Goal: Task Accomplishment & Management: Use online tool/utility

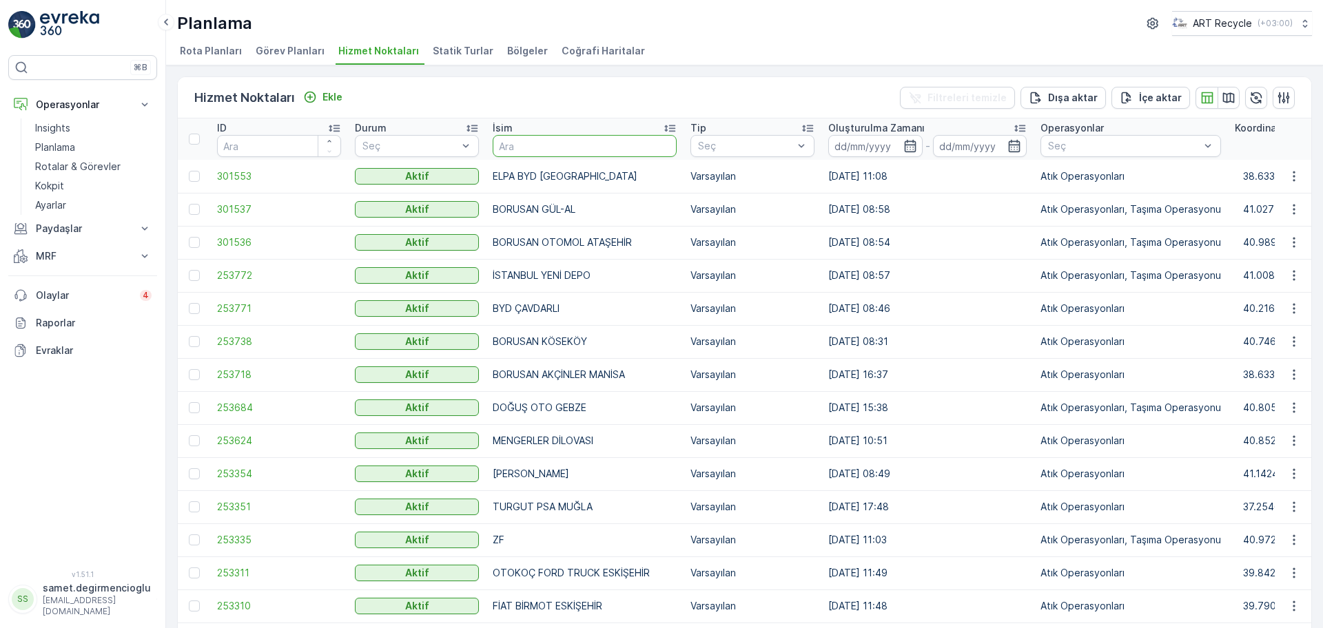
click at [519, 144] on input "text" at bounding box center [585, 146] width 184 height 22
type input "ANADOLU METAL"
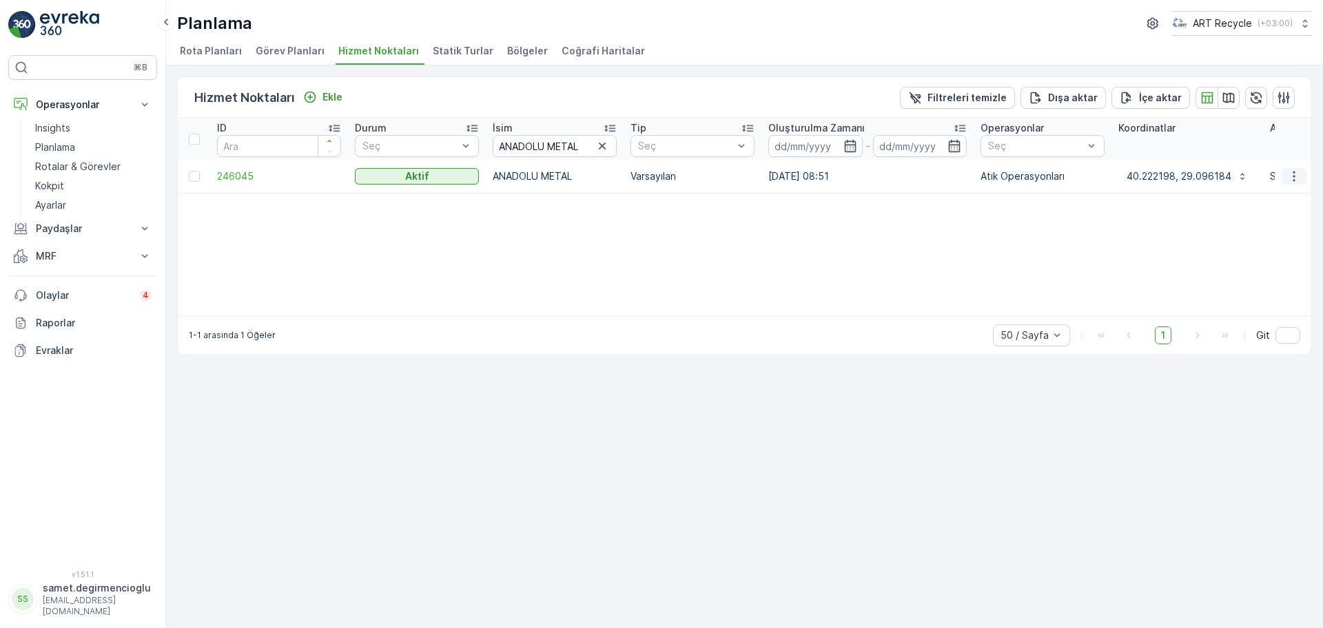
click at [1294, 177] on icon "button" at bounding box center [1294, 176] width 14 height 14
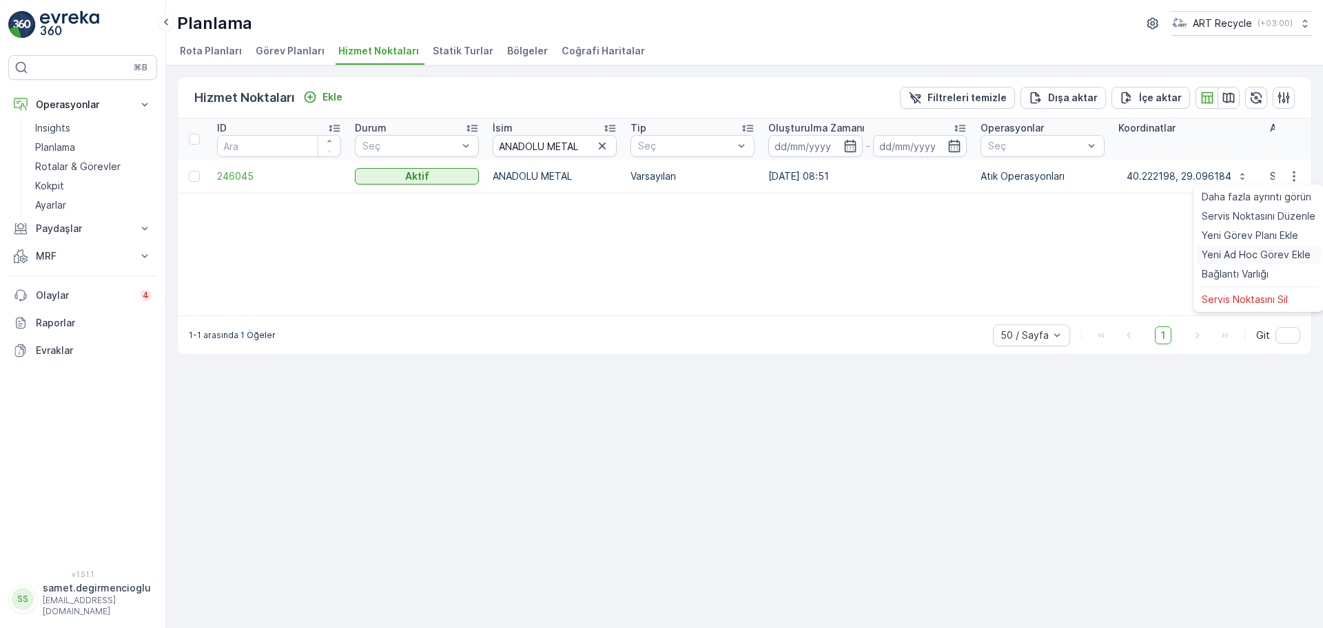
click at [1257, 254] on span "Yeni Ad Hoc Görev Ekle" at bounding box center [1255, 255] width 109 height 14
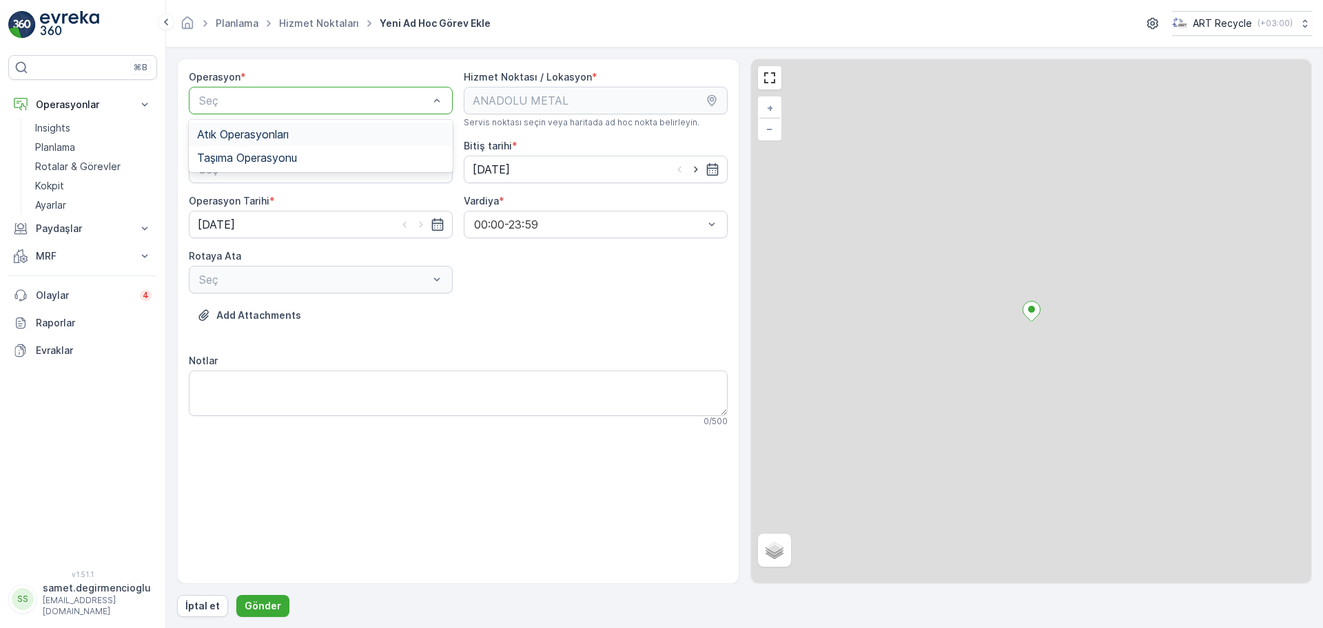
click at [241, 134] on span "Atık Operasyonları" at bounding box center [243, 134] width 92 height 12
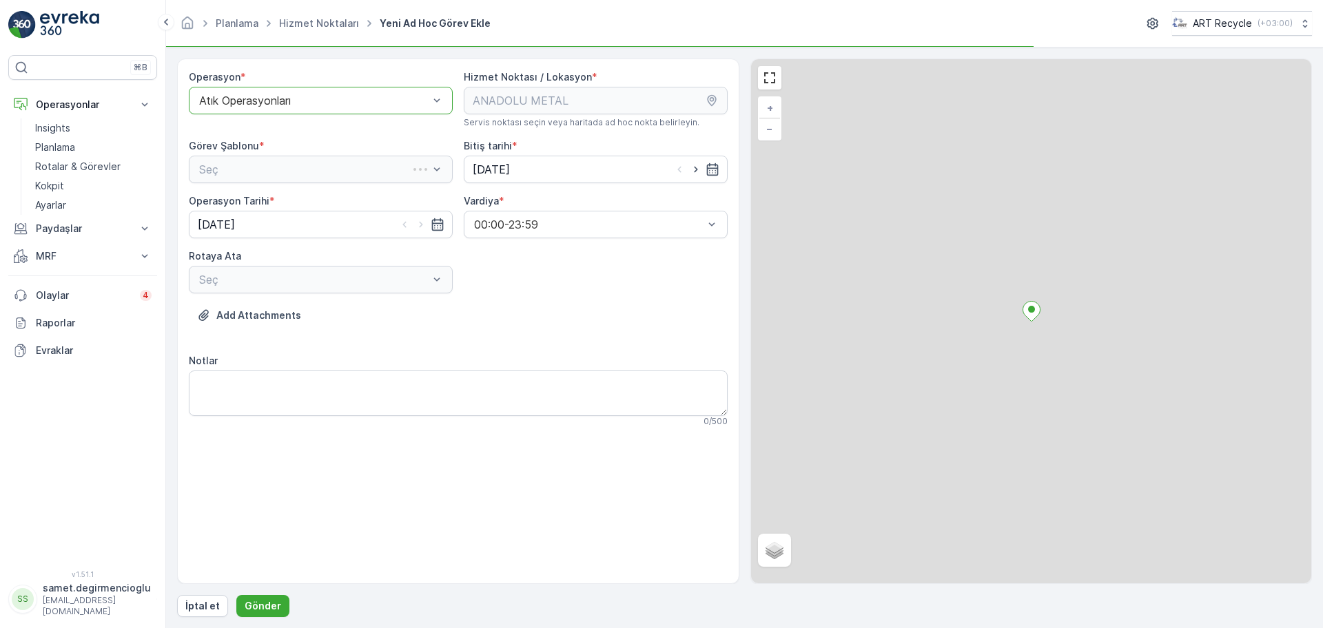
click at [244, 162] on div "Seç" at bounding box center [321, 170] width 264 height 28
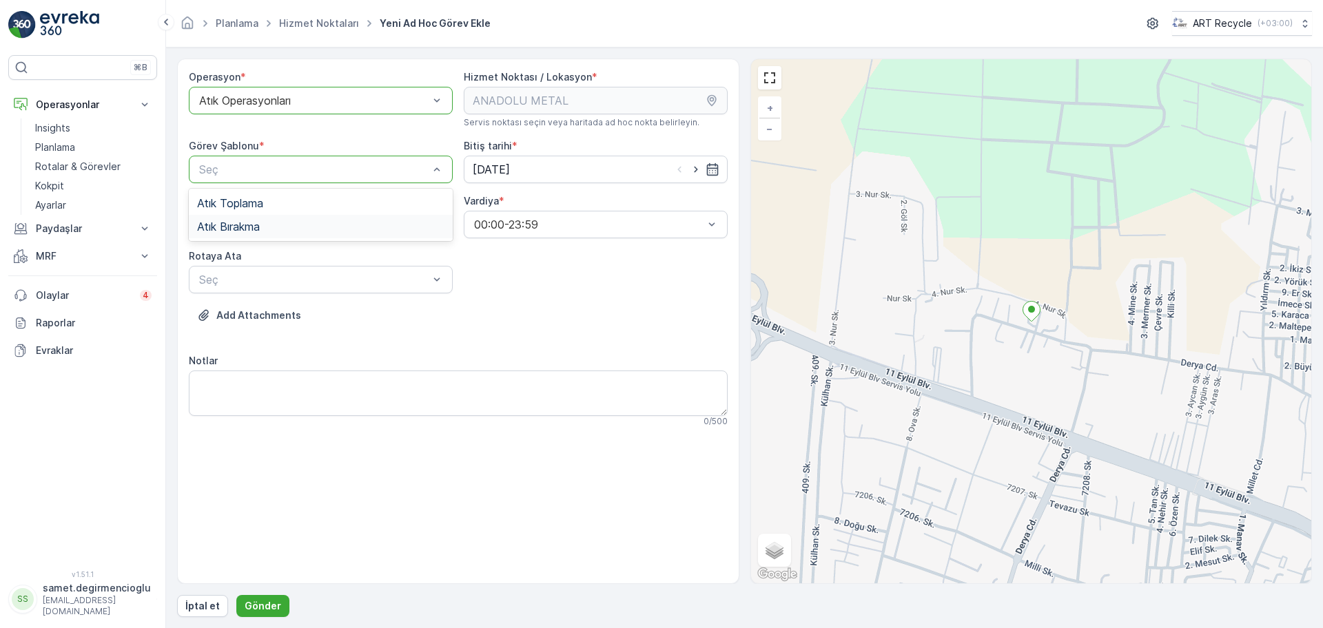
click at [247, 220] on span "Atık Bırakma" at bounding box center [228, 226] width 63 height 12
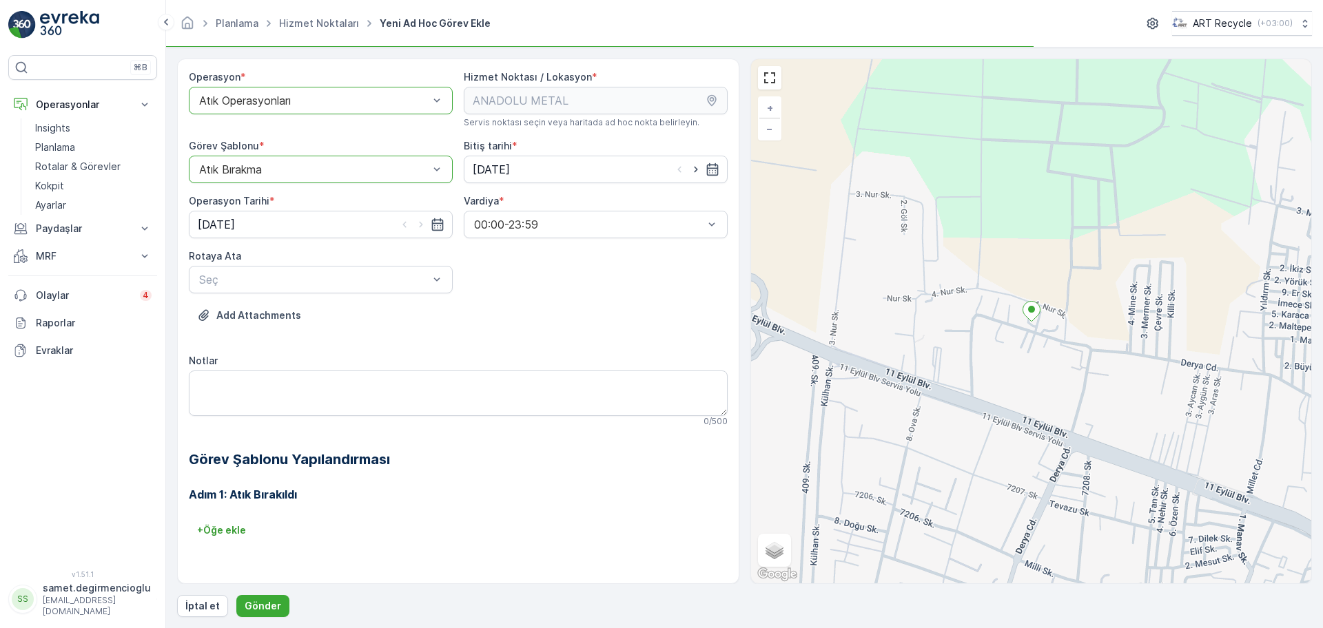
click at [251, 263] on div "Rotaya [PERSON_NAME]" at bounding box center [321, 271] width 264 height 44
click at [256, 269] on div "Seç" at bounding box center [321, 280] width 264 height 28
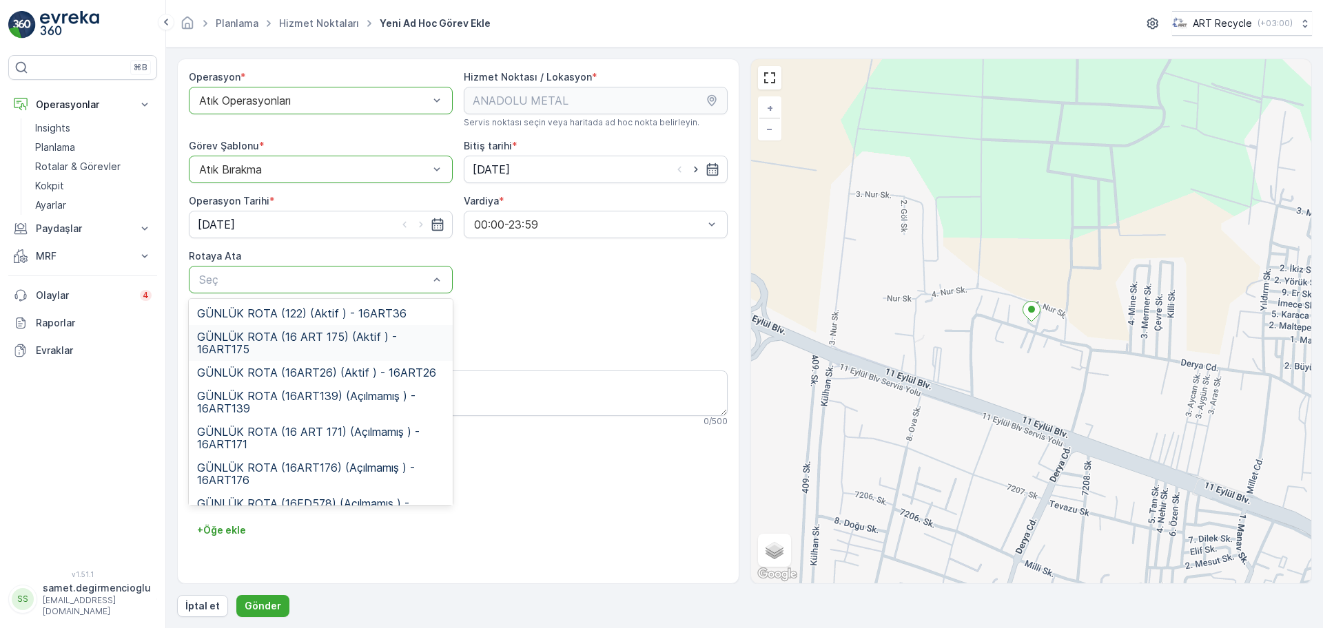
click at [322, 333] on span "GÜNLÜK ROTA (16 ART 175) (Aktif ) - 16ART175" at bounding box center [320, 343] width 247 height 25
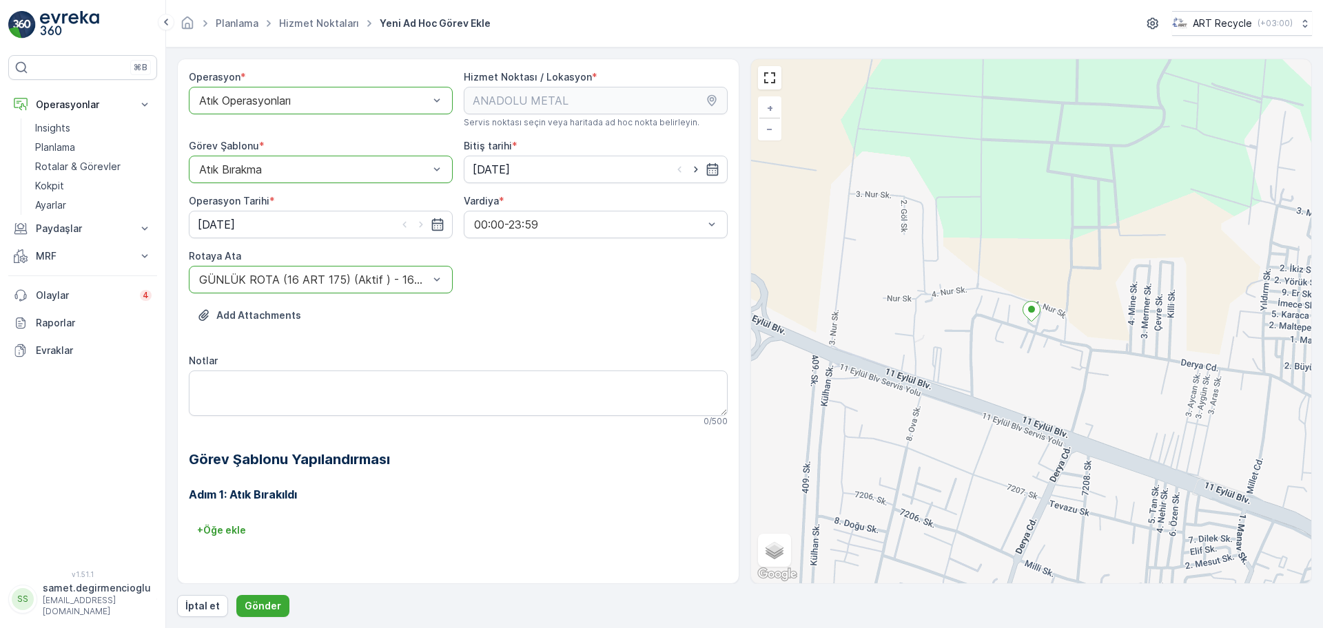
click at [616, 289] on div "Operasyon * option Atık Operasyonları, selected. Atık Operasyonları Hizmet Nokt…" at bounding box center [458, 316] width 539 height 493
click at [258, 597] on button "Gönder" at bounding box center [262, 606] width 53 height 22
